Goal: Information Seeking & Learning: Learn about a topic

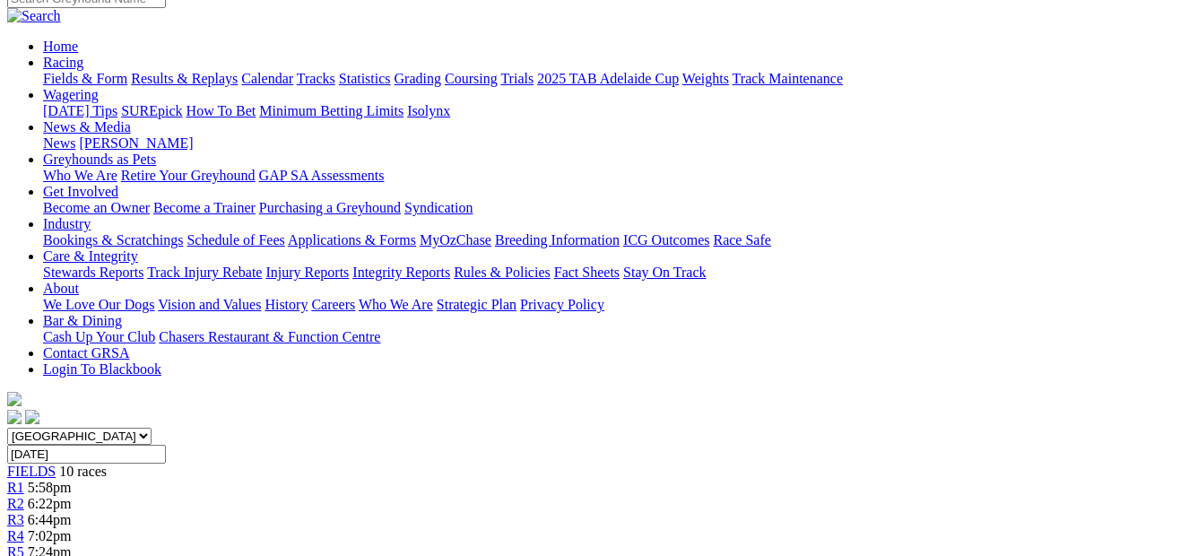
scroll to position [142, 0]
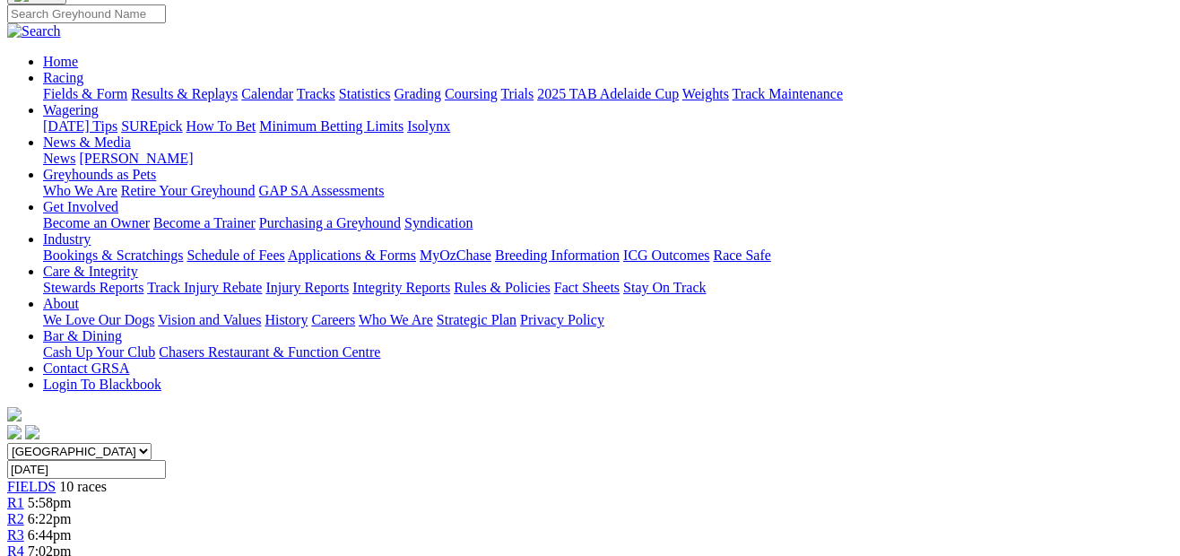
click at [24, 511] on link "R2" at bounding box center [15, 518] width 17 height 15
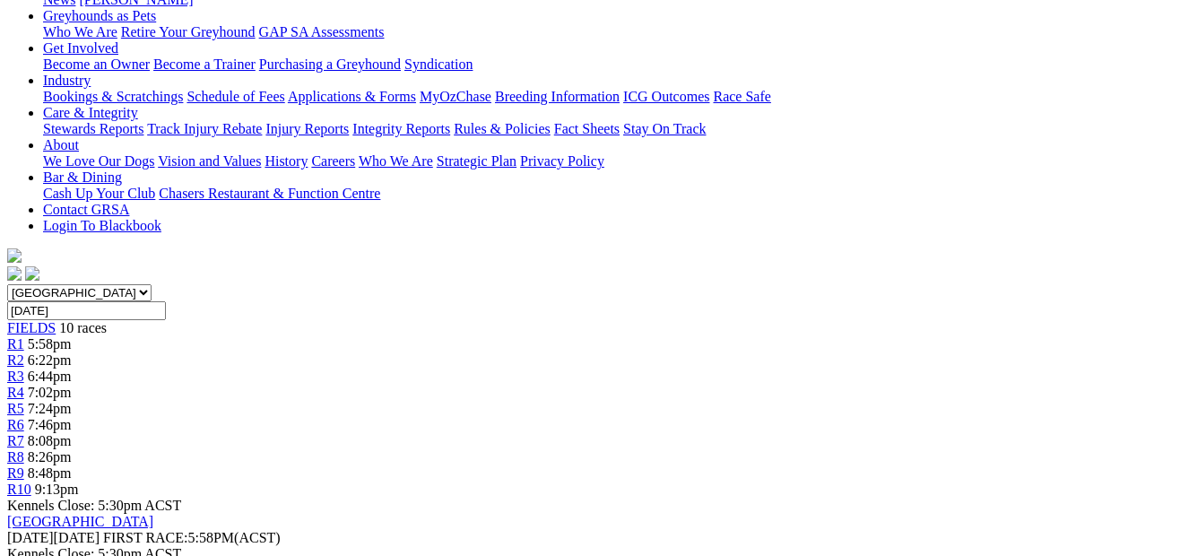
scroll to position [251, 0]
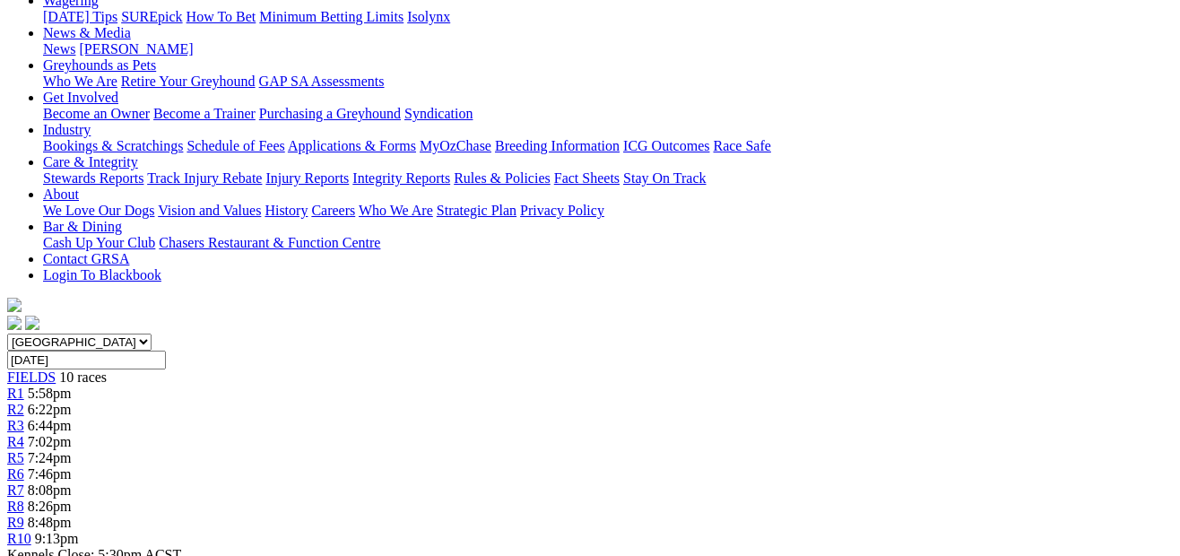
click at [422, 418] on div "R3 6:44pm" at bounding box center [590, 426] width 1166 height 16
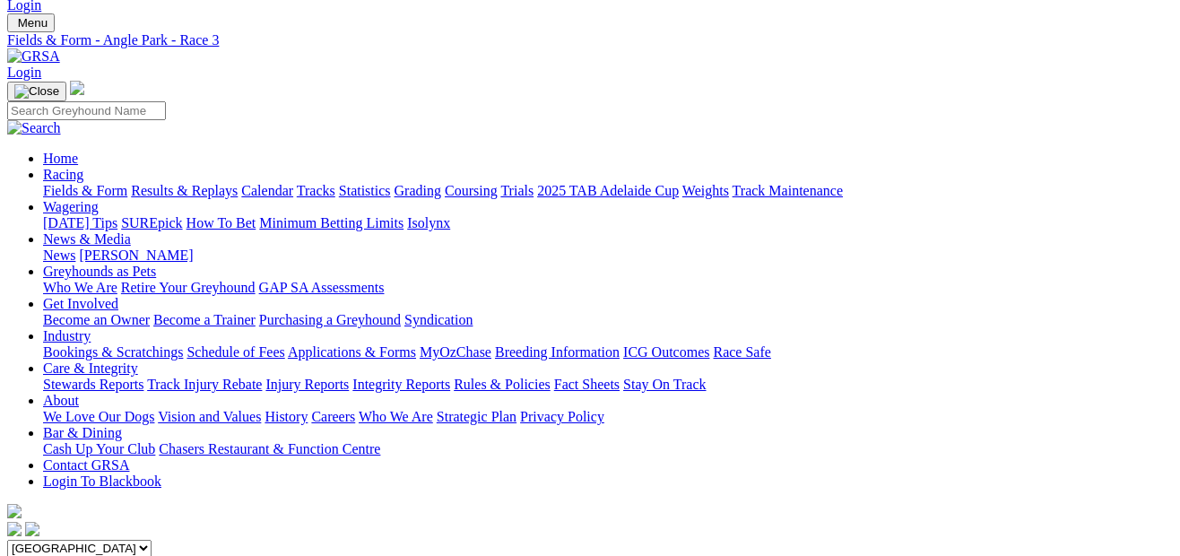
scroll to position [11, 0]
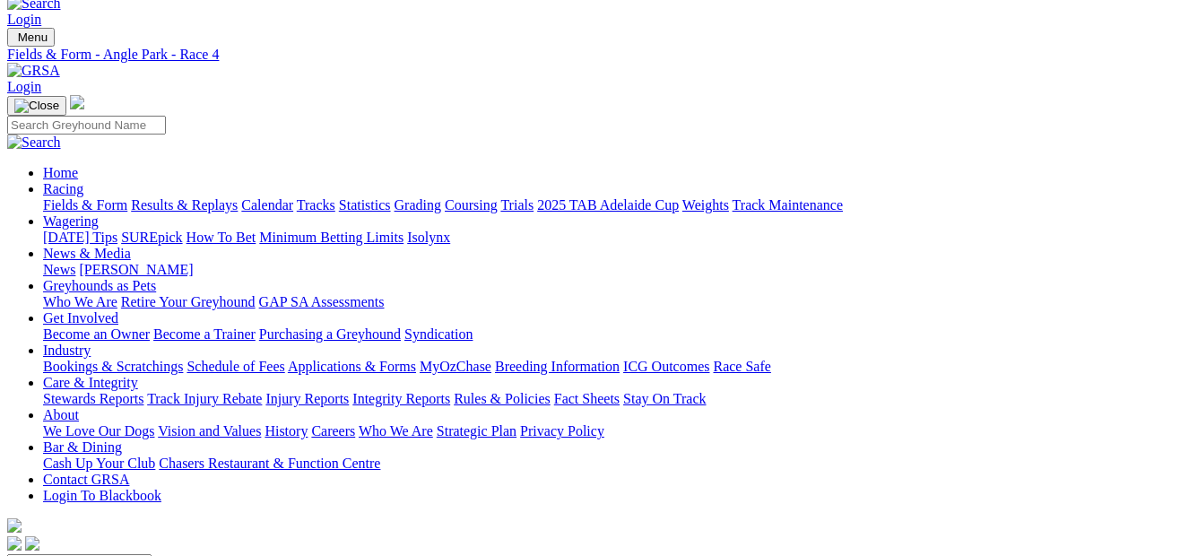
scroll to position [13, 0]
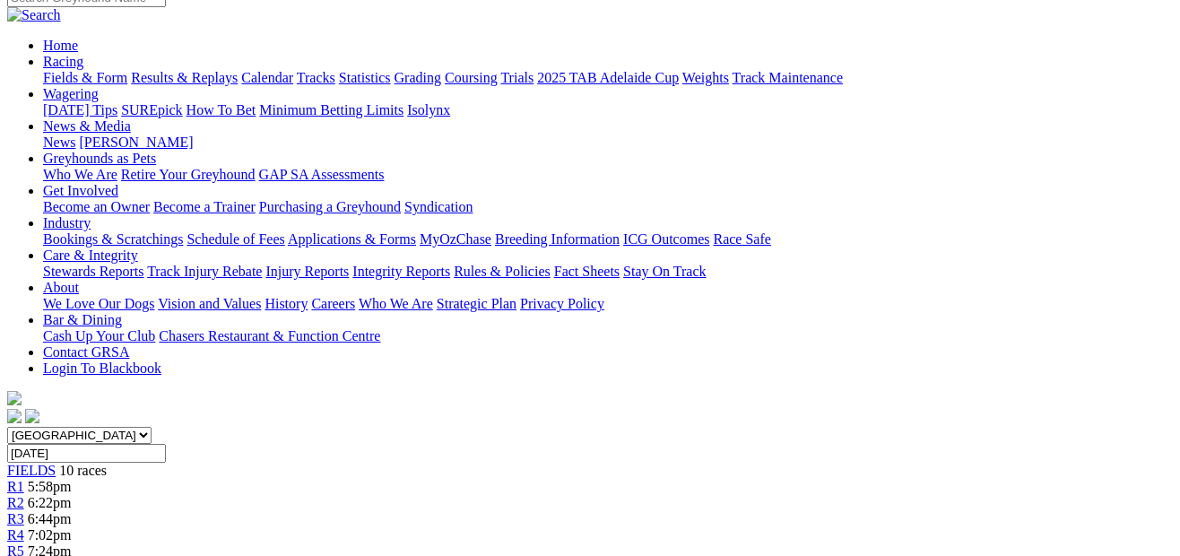
scroll to position [116, 0]
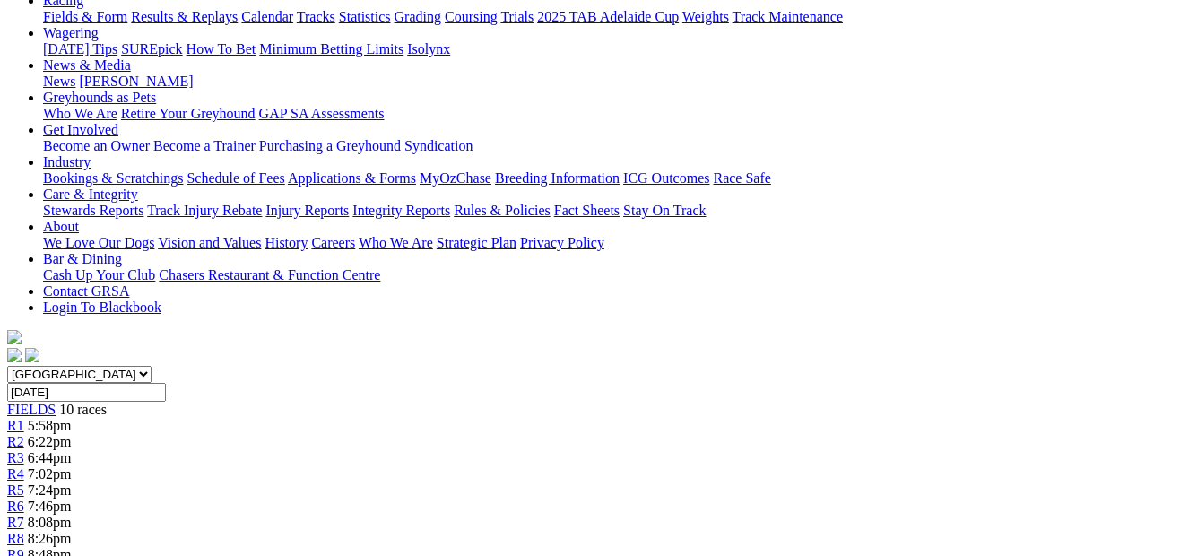
scroll to position [200, 0]
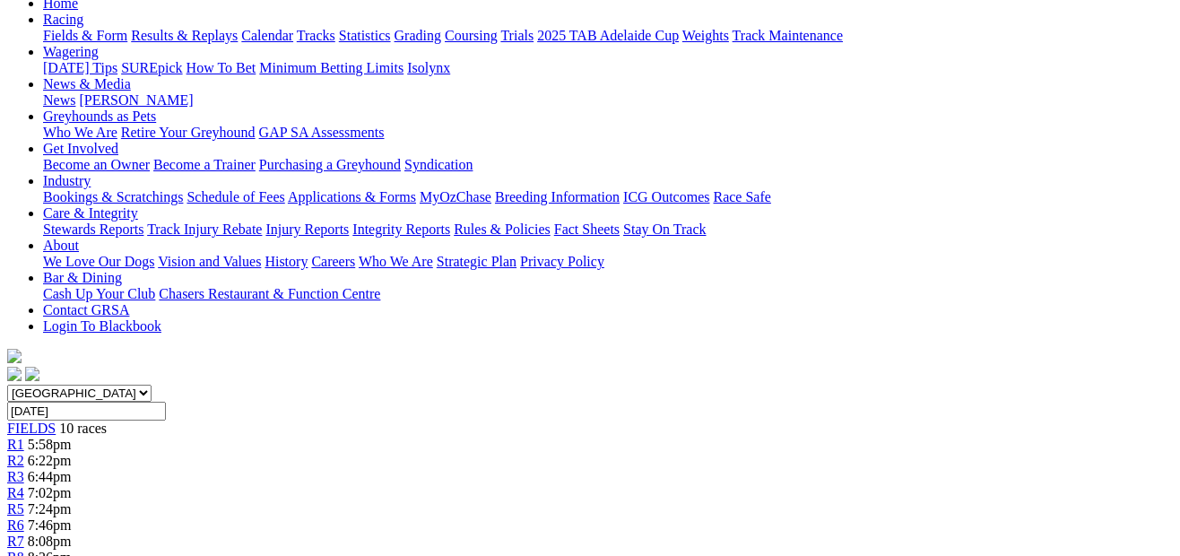
click at [24, 534] on link "R7" at bounding box center [15, 541] width 17 height 15
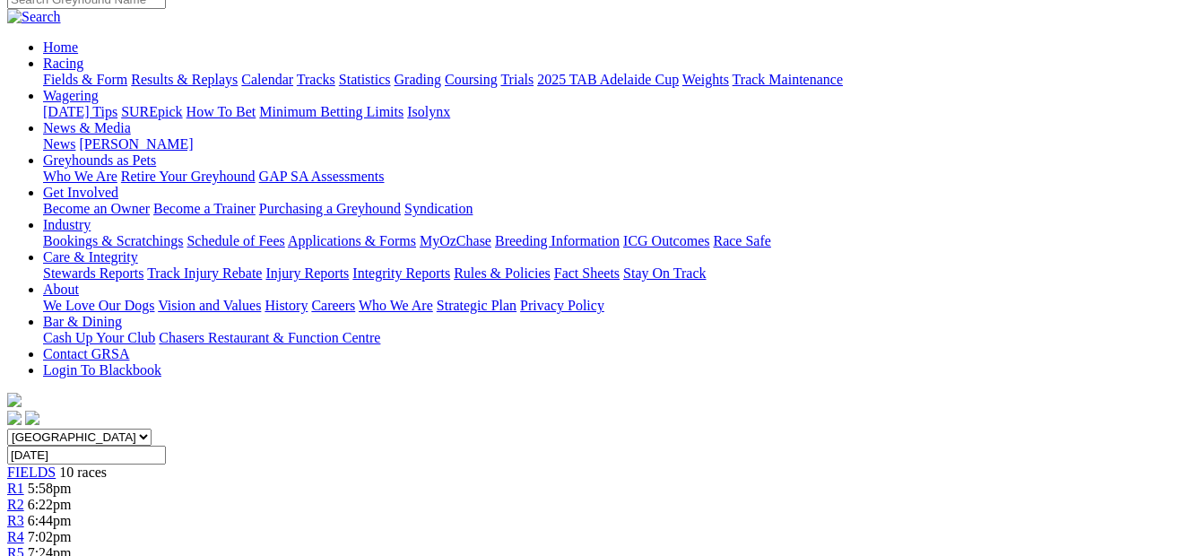
scroll to position [127, 0]
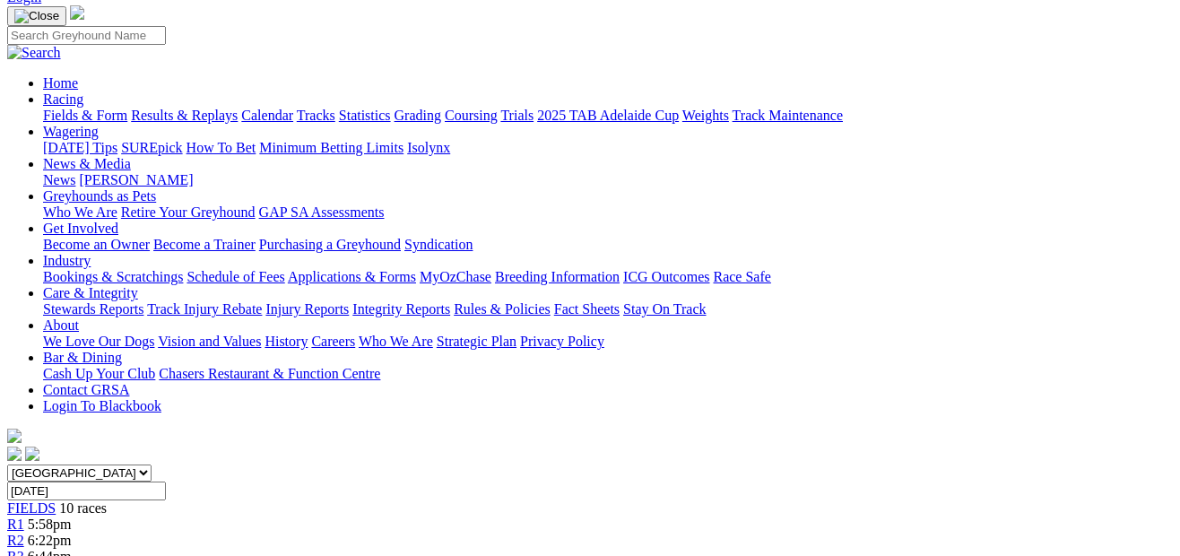
scroll to position [71, 0]
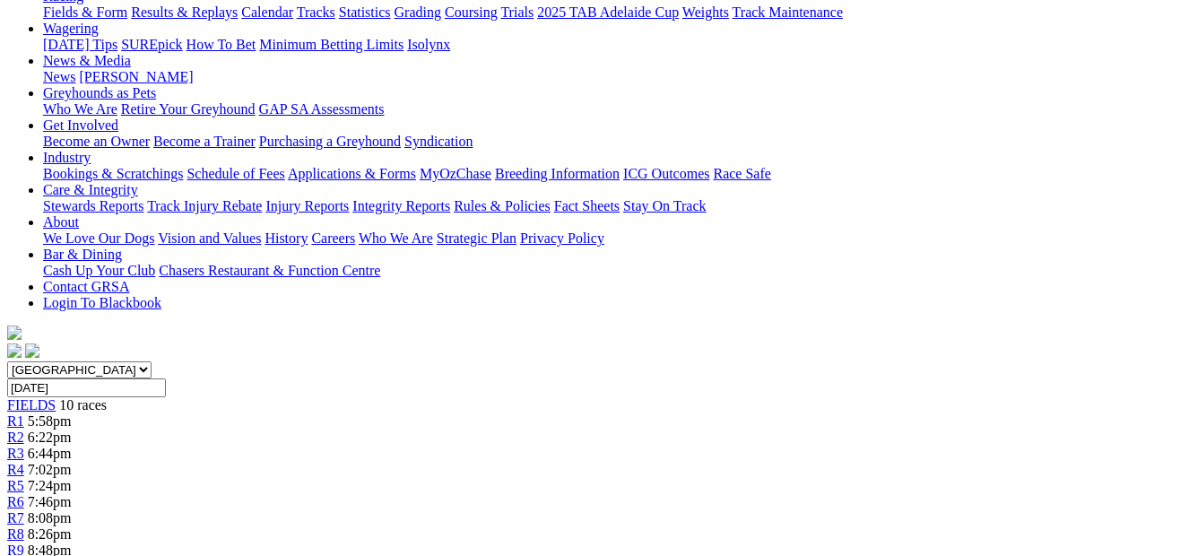
scroll to position [156, 0]
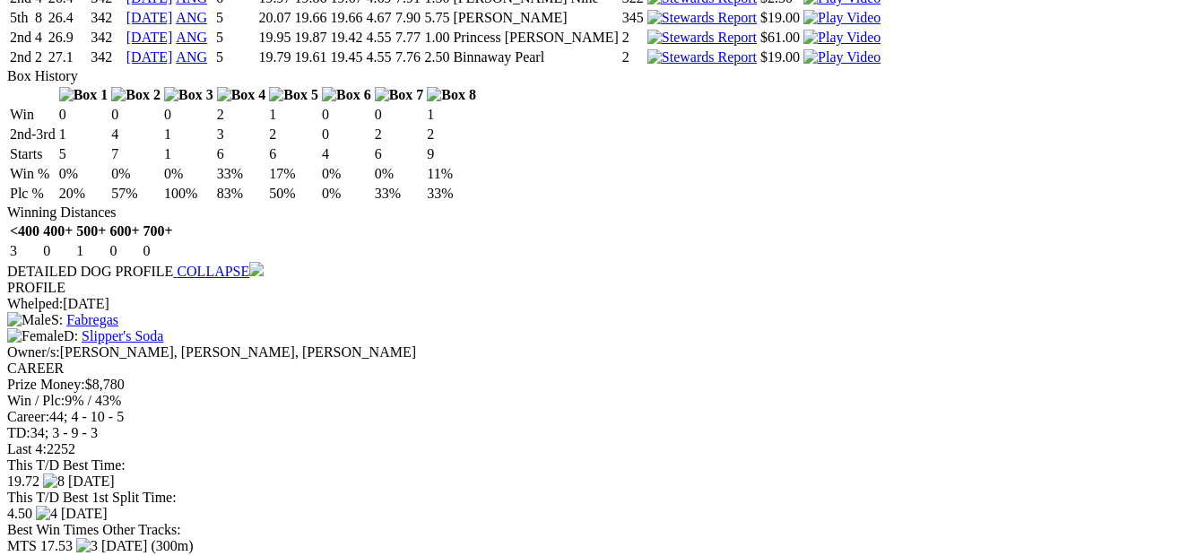
scroll to position [1949, 0]
